Goal: Use online tool/utility: Utilize a website feature to perform a specific function

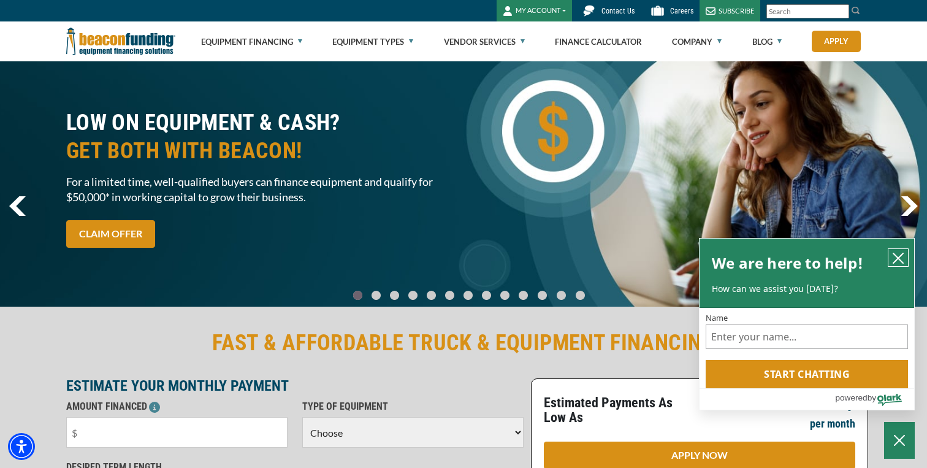
click at [898, 256] on icon "close chatbox" at bounding box center [898, 258] width 12 height 12
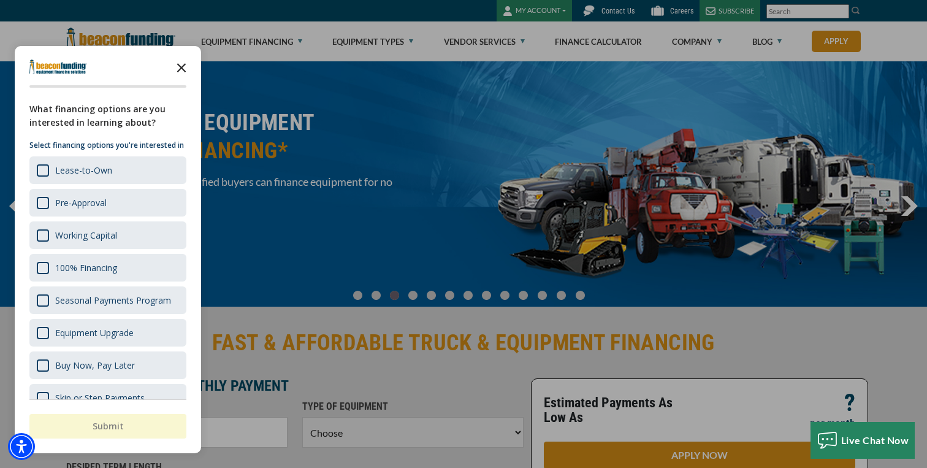
click at [181, 69] on polygon "Close the survey" at bounding box center [181, 67] width 9 height 9
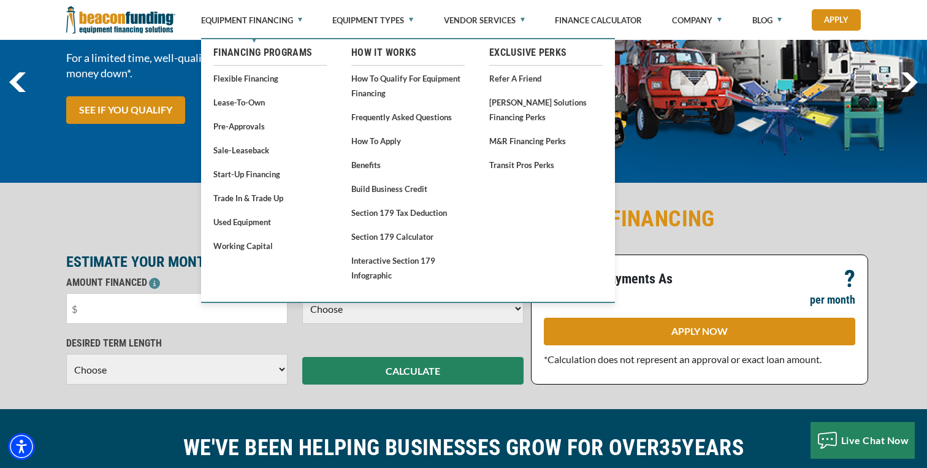
scroll to position [167, 0]
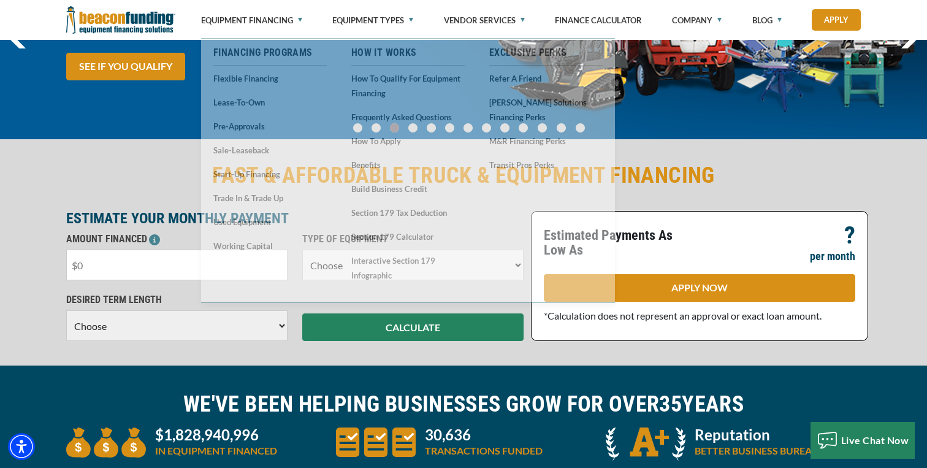
click at [148, 263] on input "text" at bounding box center [176, 264] width 221 height 31
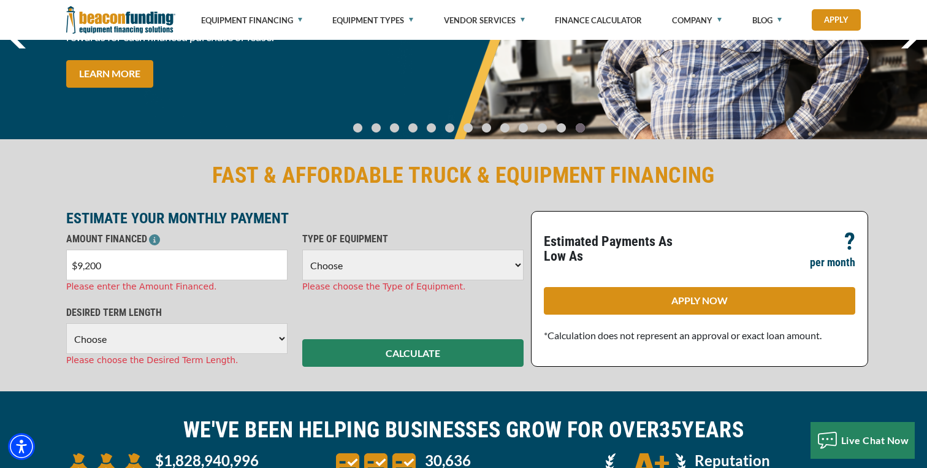
type input "$92,000"
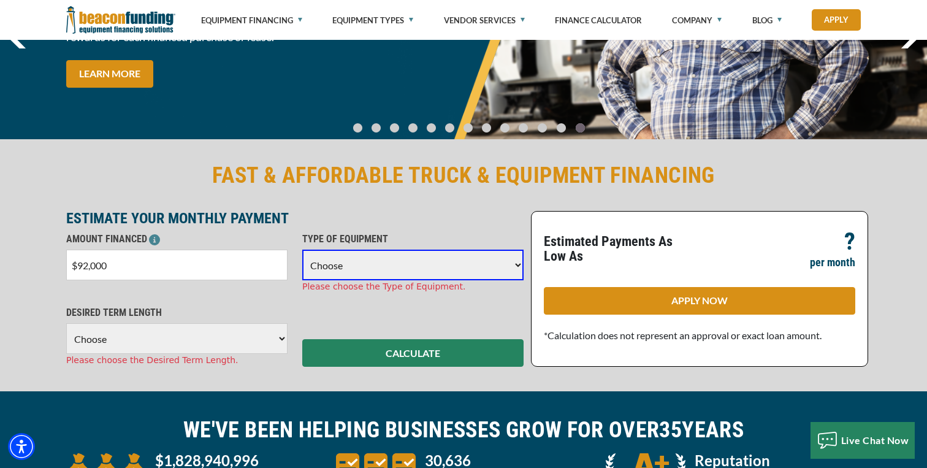
click at [340, 265] on select "Choose Backhoe Boom/Bucket Truck Chipper Commercial Mower Crane DTG/DTF Printin…" at bounding box center [412, 264] width 221 height 31
select select "2"
click at [302, 249] on select "Choose Backhoe Boom/Bucket Truck Chipper Commercial Mower Crane DTG/DTF Printin…" at bounding box center [412, 264] width 221 height 31
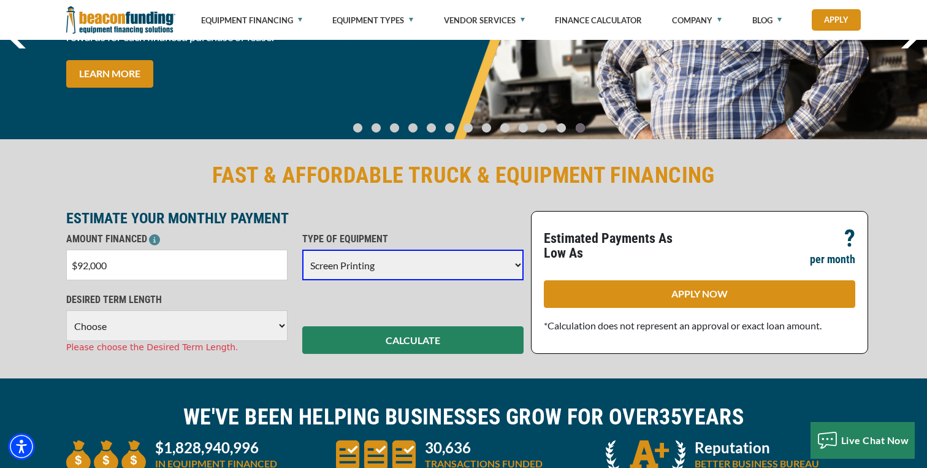
click at [200, 331] on select "Choose 36 Months 48 Months 60 Months" at bounding box center [176, 325] width 221 height 31
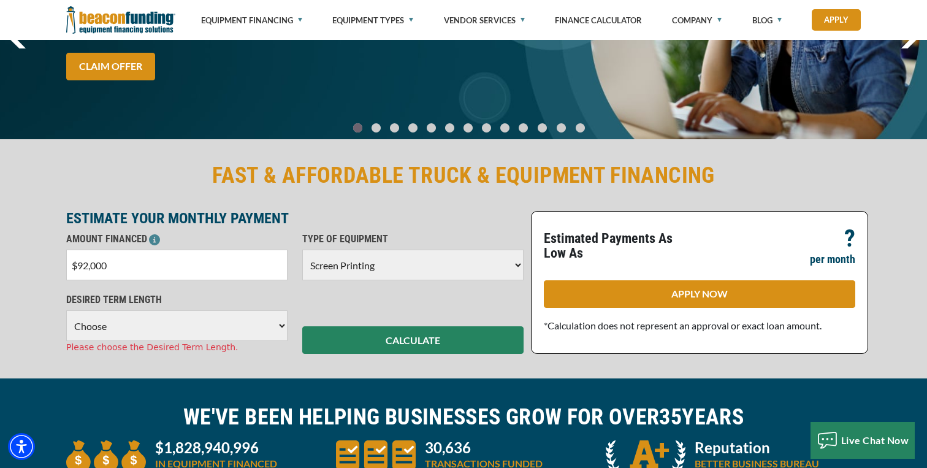
select select "60"
click at [66, 310] on select "Choose 36 Months 48 Months 60 Months" at bounding box center [176, 325] width 221 height 31
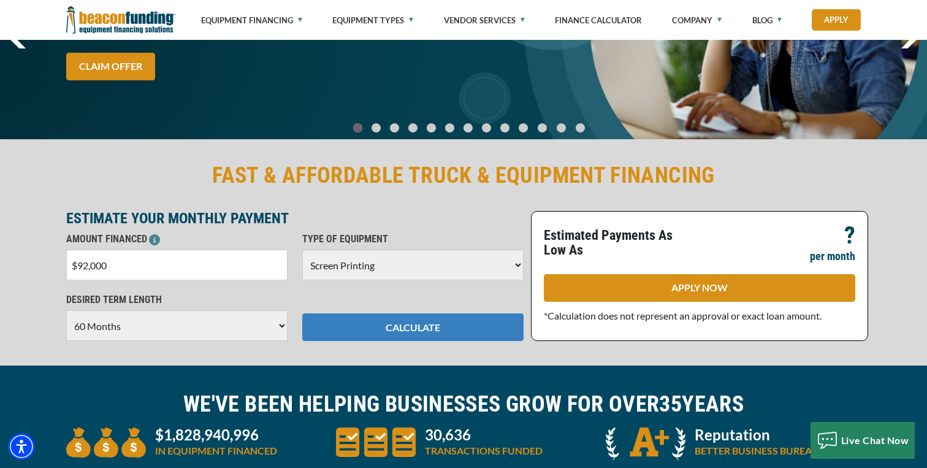
click at [363, 336] on button "CALCULATE" at bounding box center [412, 327] width 221 height 28
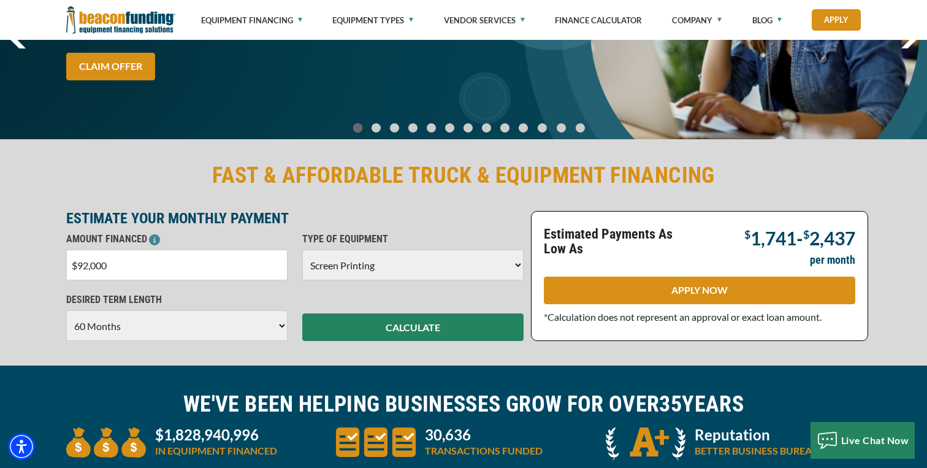
click at [134, 267] on input "$92,000" at bounding box center [176, 264] width 221 height 31
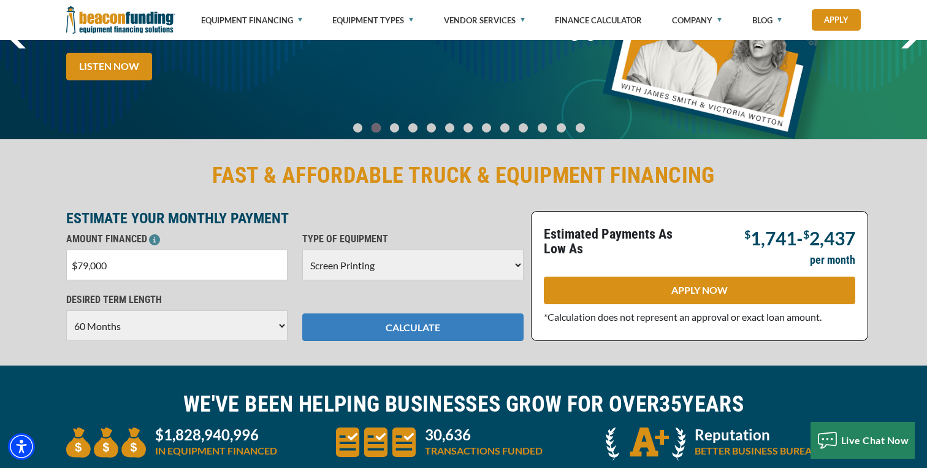
click at [368, 319] on button "CALCULATE" at bounding box center [412, 327] width 221 height 28
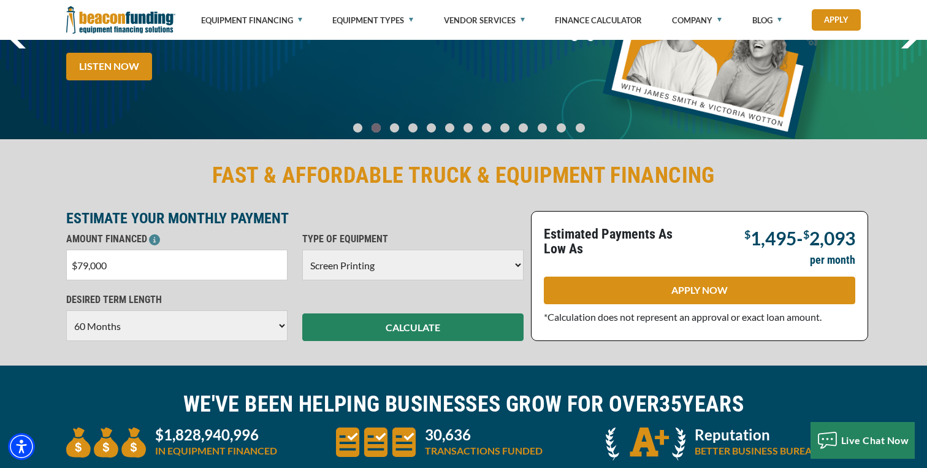
drag, startPoint x: 88, startPoint y: 266, endPoint x: 61, endPoint y: 266, distance: 27.6
click at [61, 266] on div "AMOUNT FINANCED $79,000 Please enter the Amount Financed." at bounding box center [177, 256] width 236 height 48
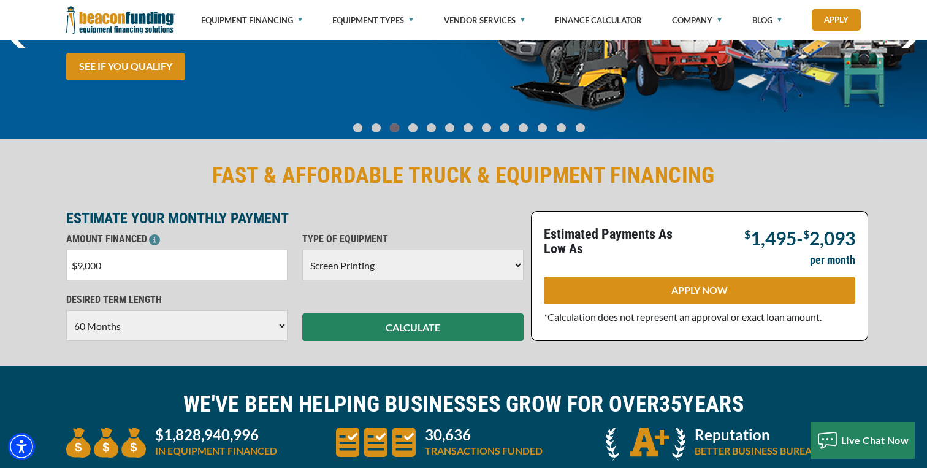
type input "$92,000"
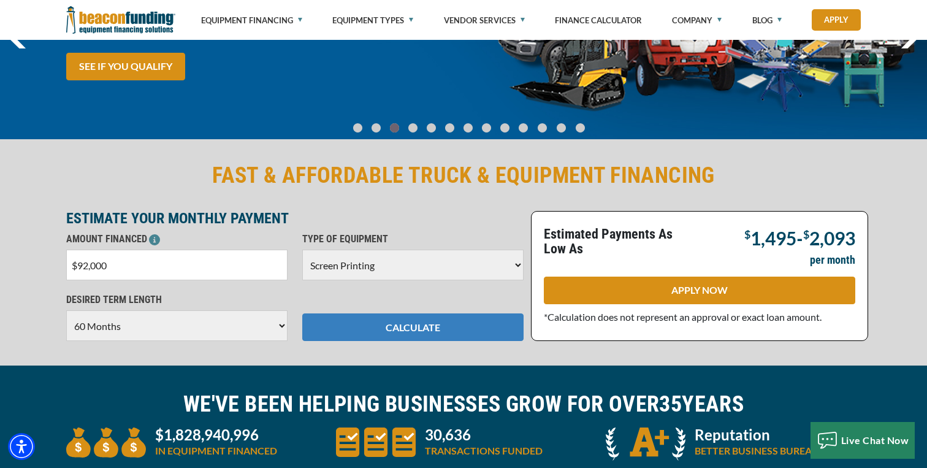
click at [367, 335] on button "CALCULATE" at bounding box center [412, 327] width 221 height 28
